Goal: Task Accomplishment & Management: Complete application form

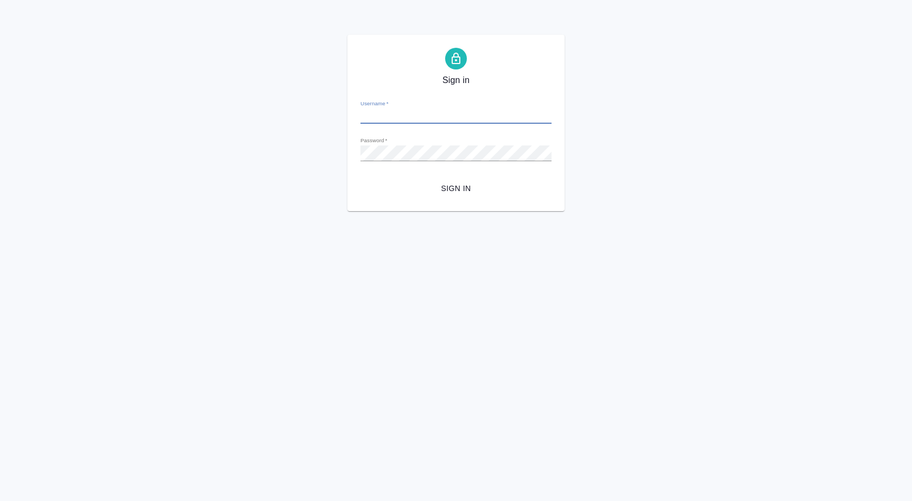
type input "[EMAIL_ADDRESS][DOMAIN_NAME]"
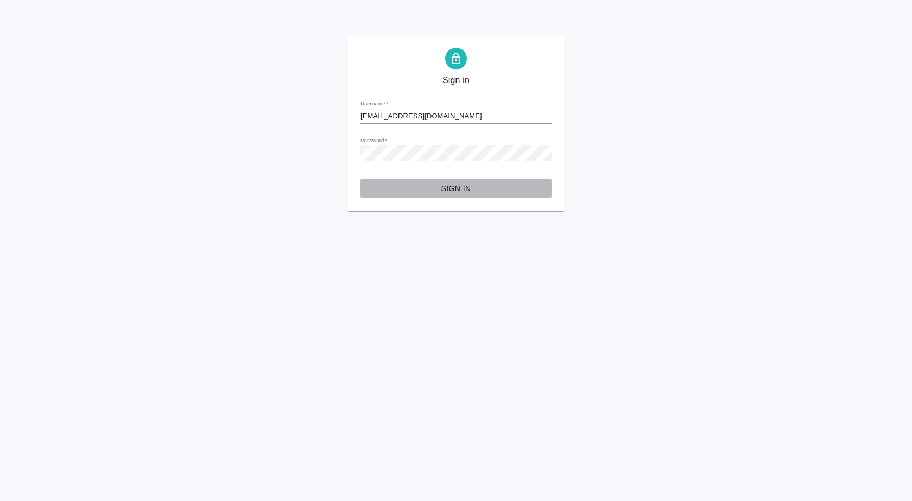
click at [447, 184] on span "Sign in" at bounding box center [456, 189] width 174 height 14
click at [340, 158] on div "Sign in Username   * i.puyashova@awatera.com Password   * urlPath   * /Order/68…" at bounding box center [456, 123] width 912 height 176
click at [360, 179] on button "Sign in" at bounding box center [455, 189] width 191 height 20
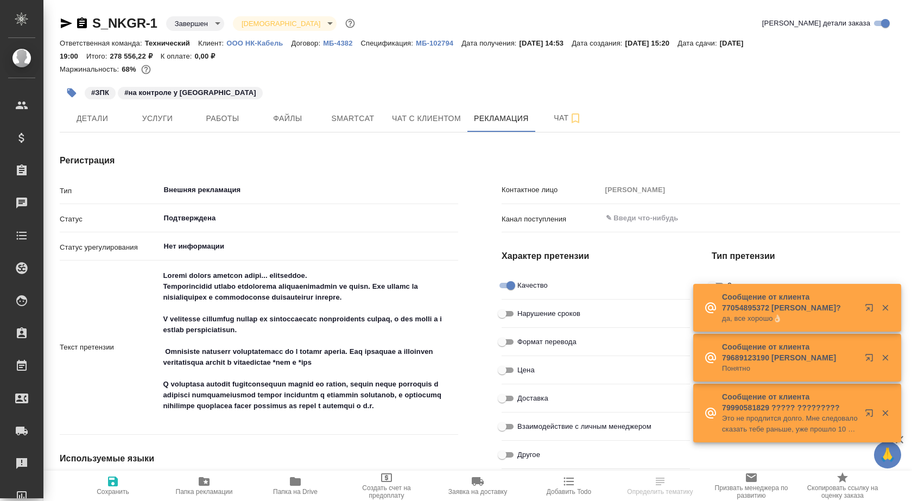
type textarea "x"
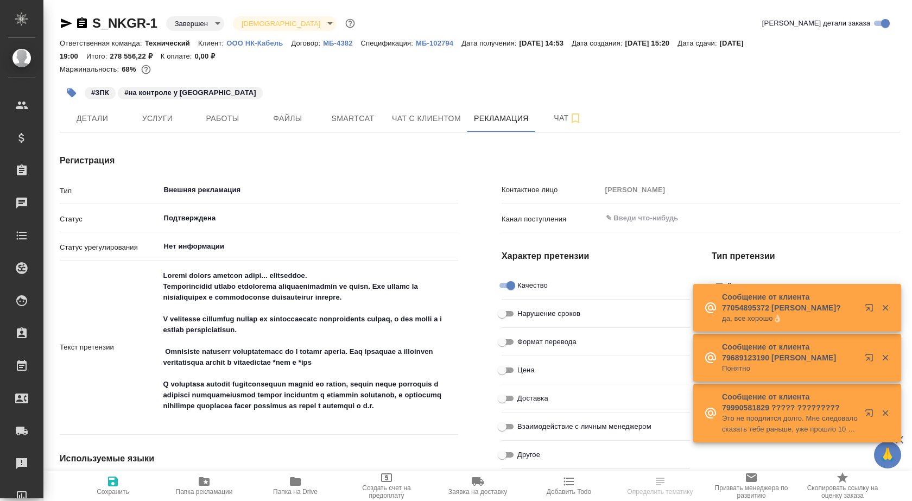
type textarea "x"
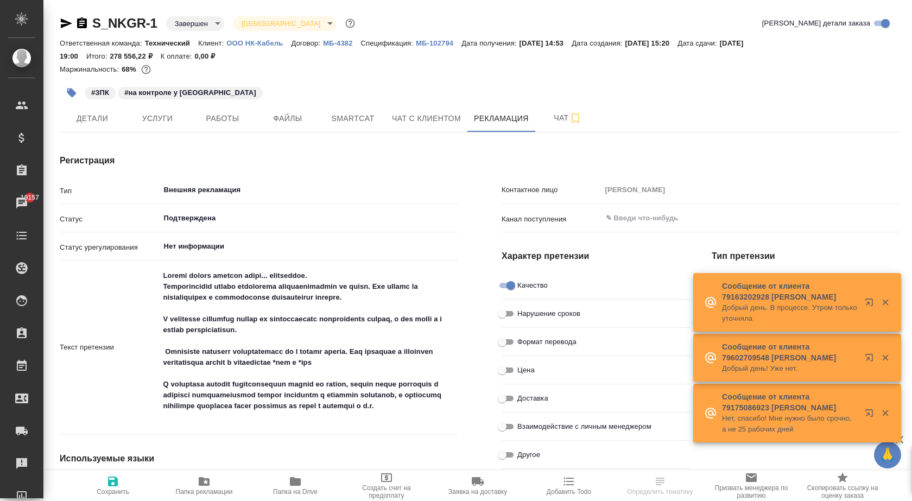
type textarea "x"
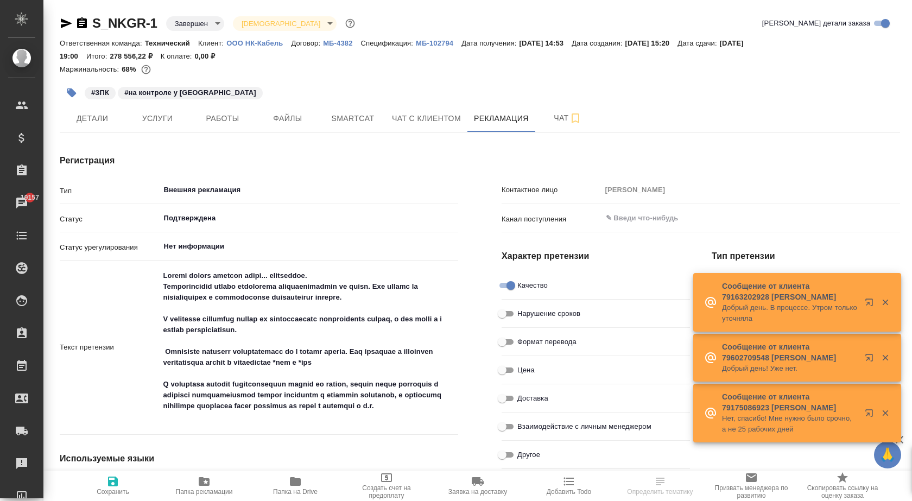
type textarea "x"
